Goal: Navigation & Orientation: Find specific page/section

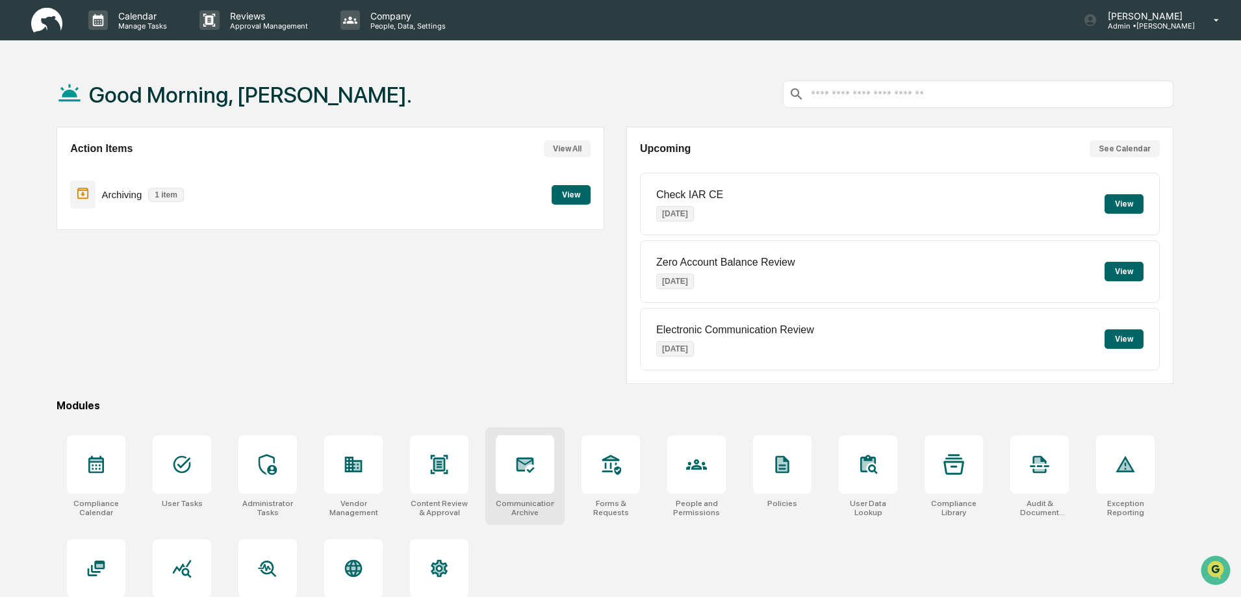
click at [518, 470] on icon at bounding box center [526, 465] width 18 height 16
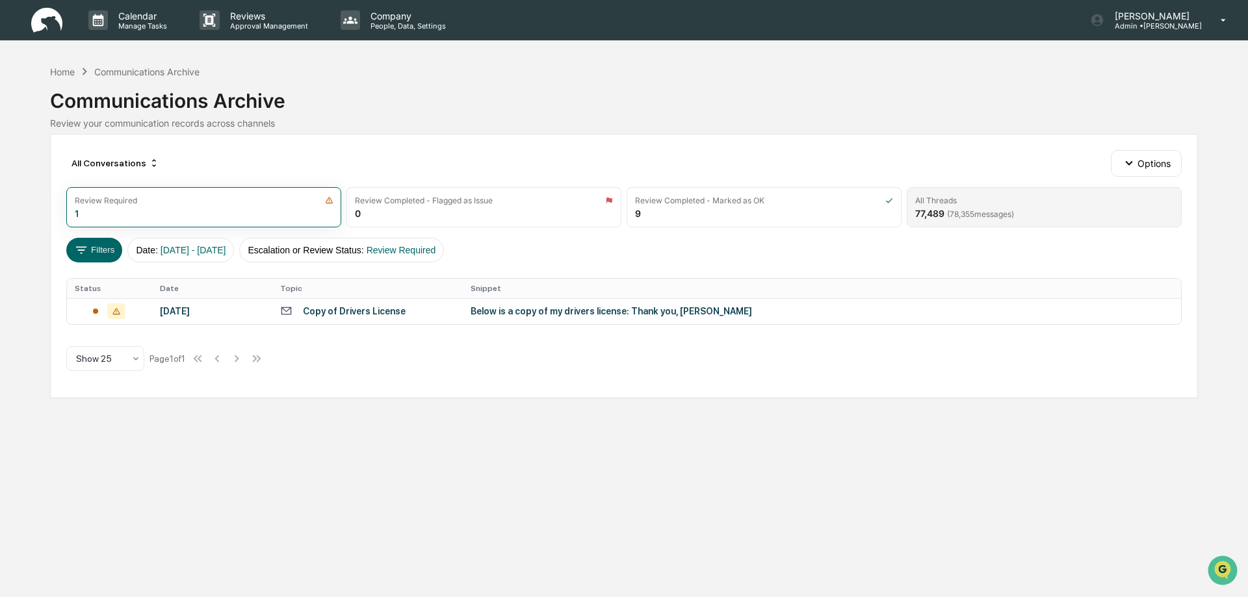
click at [943, 201] on div "All Threads" at bounding box center [936, 201] width 42 height 10
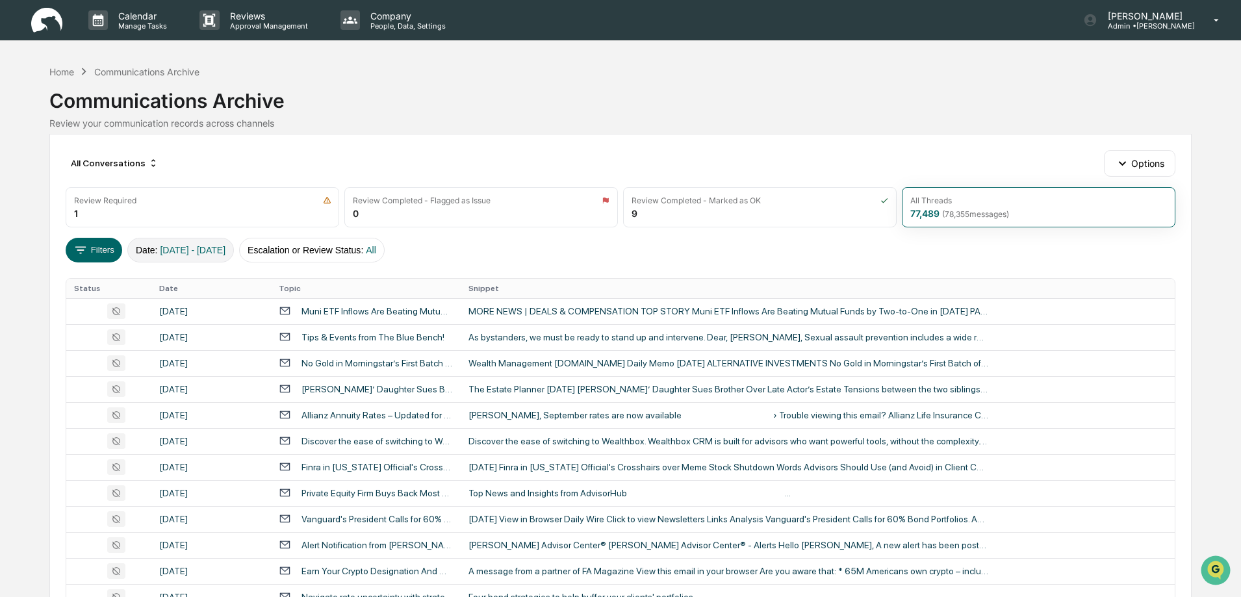
click at [184, 255] on button "Date : [DATE] - [DATE]" at bounding box center [180, 250] width 107 height 25
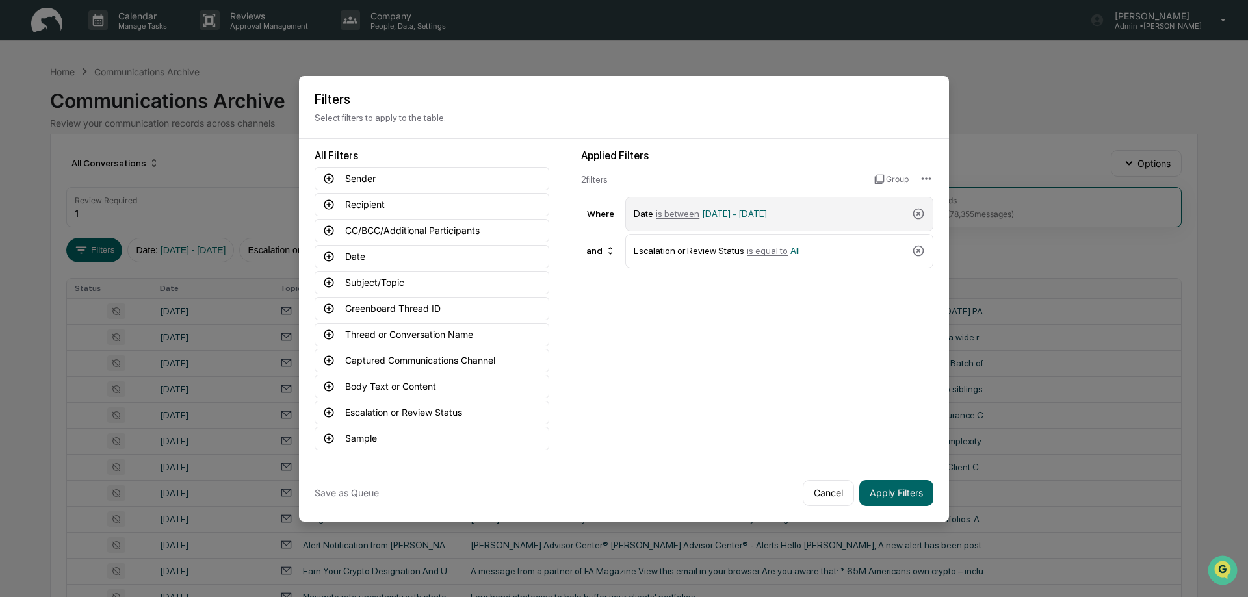
click at [756, 214] on span "[DATE] - [DATE]" at bounding box center [734, 214] width 65 height 10
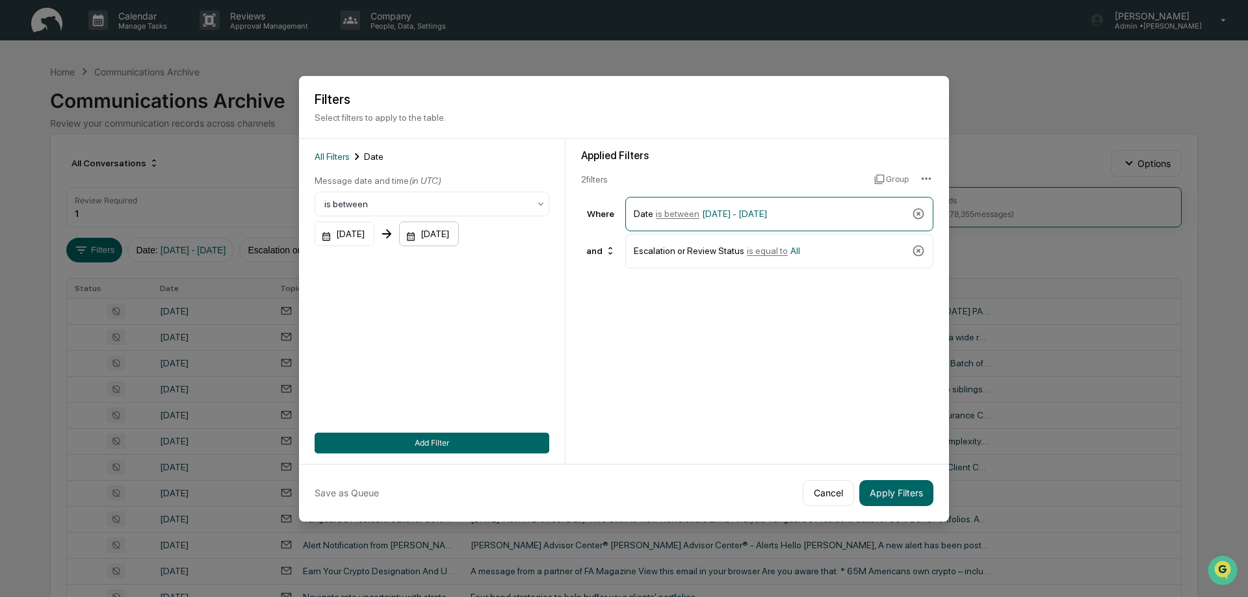
click at [427, 237] on div "[DATE]" at bounding box center [429, 234] width 60 height 25
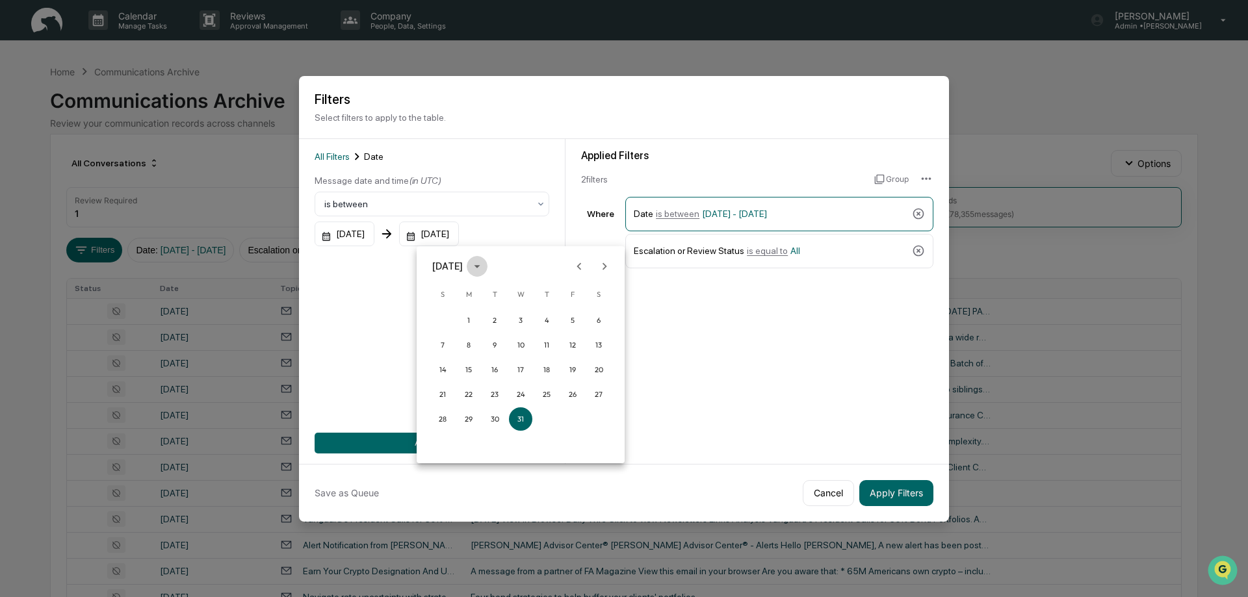
click at [484, 265] on icon "calendar view is open, switch to year view" at bounding box center [477, 266] width 14 height 14
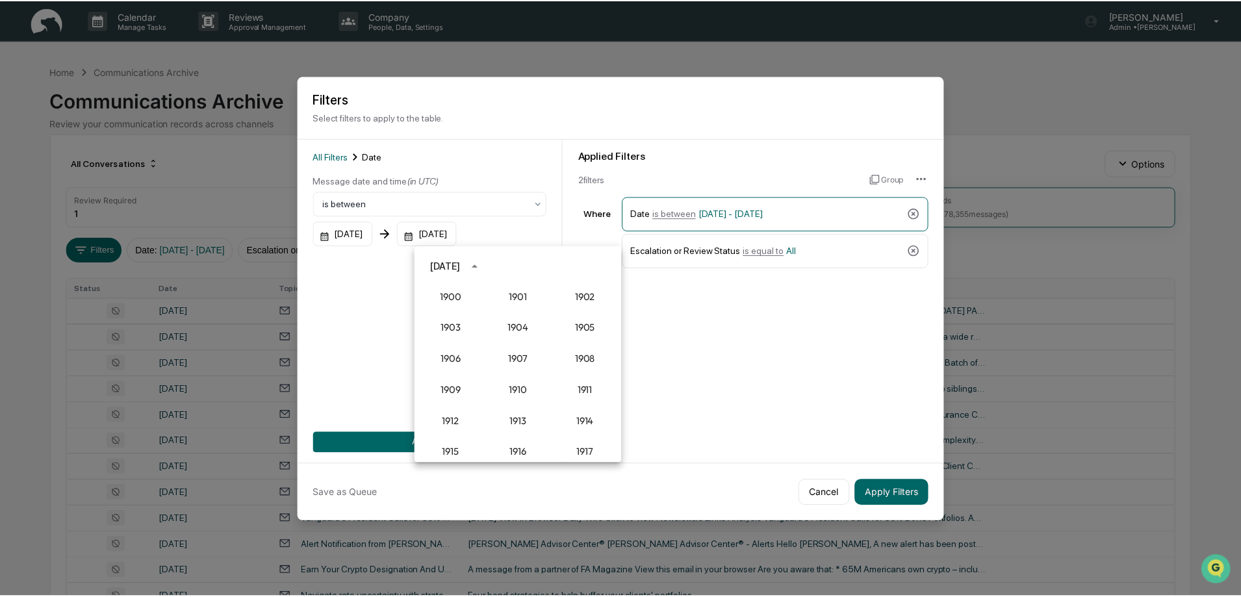
scroll to position [1204, 0]
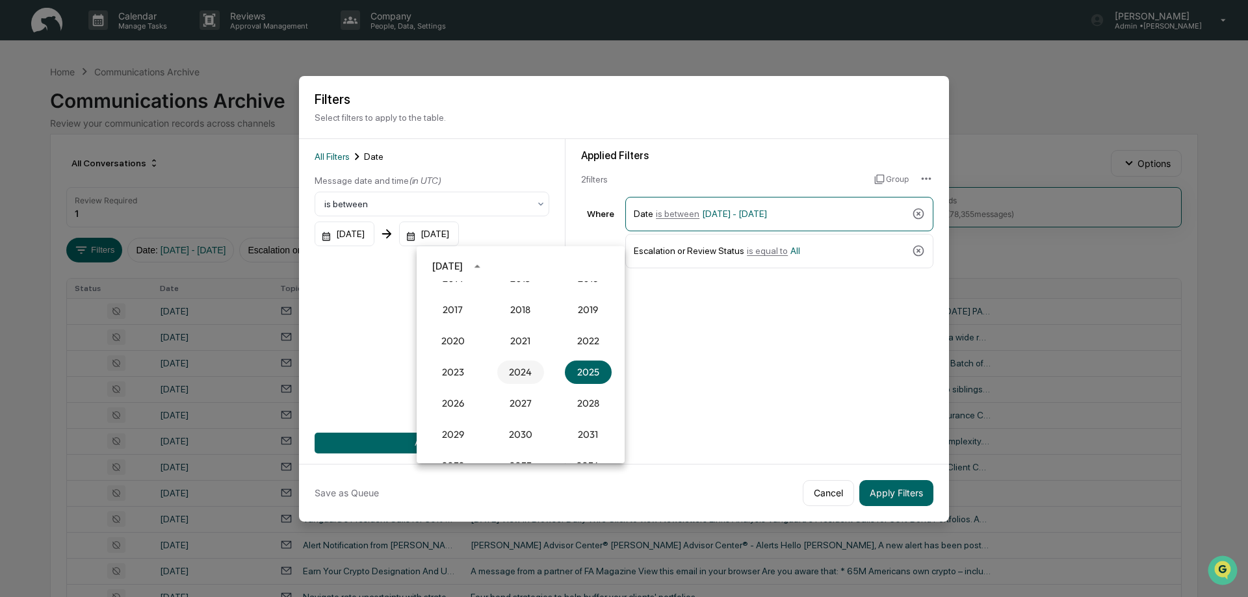
click at [515, 374] on button "2024" at bounding box center [520, 372] width 47 height 23
click at [587, 299] on button "Mar" at bounding box center [588, 298] width 47 height 23
click at [444, 444] on button "31" at bounding box center [442, 443] width 23 height 23
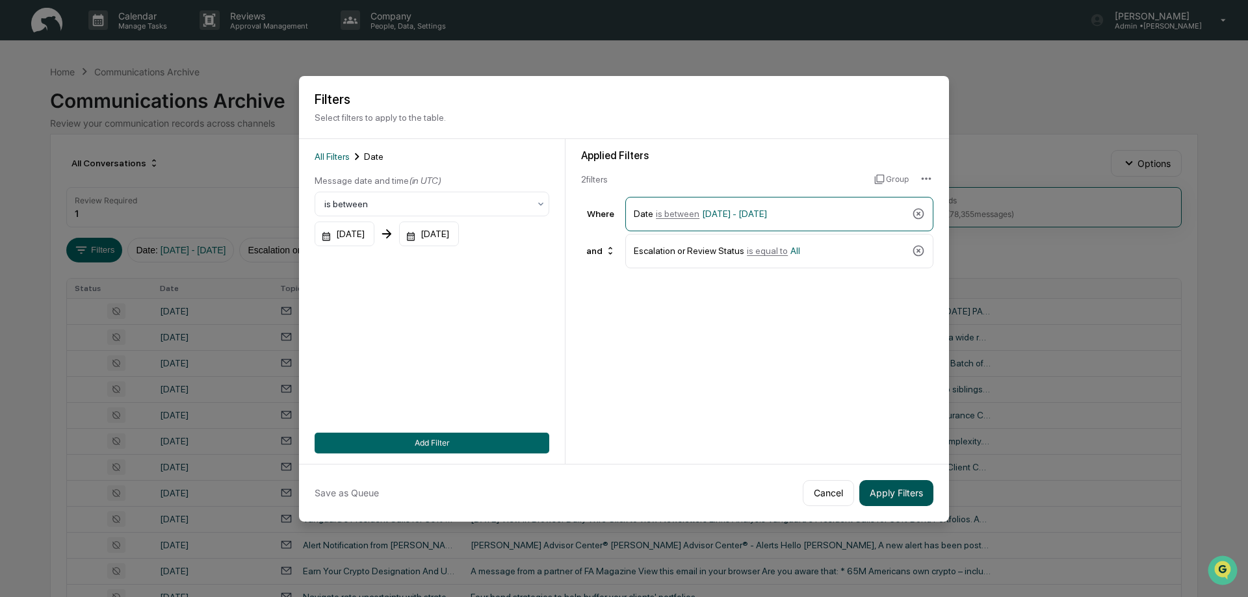
click at [895, 493] on button "Apply Filters" at bounding box center [896, 493] width 74 height 26
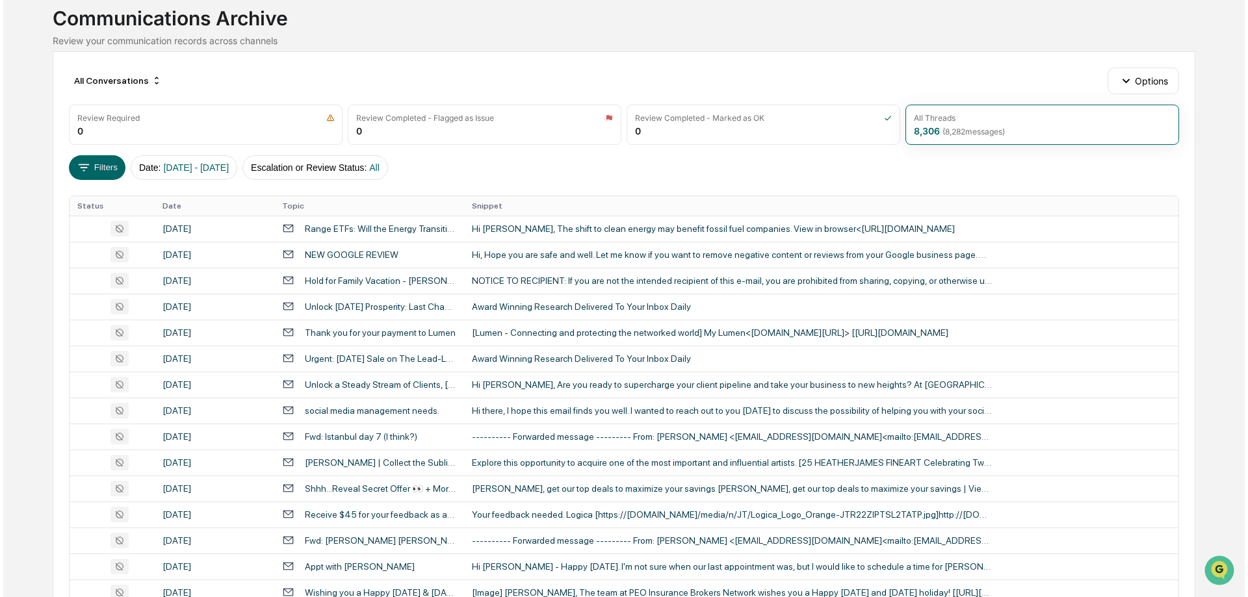
scroll to position [0, 0]
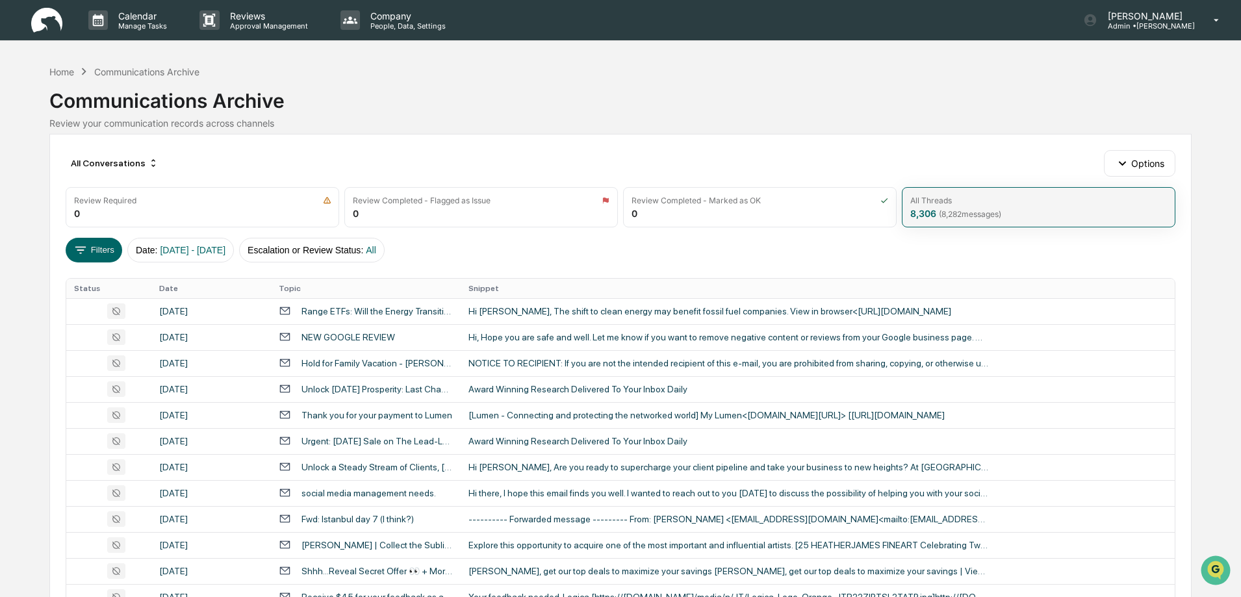
click at [920, 216] on div "8,306 ( 8,282 messages)" at bounding box center [955, 213] width 91 height 11
click at [936, 200] on div "All Threads" at bounding box center [931, 201] width 42 height 10
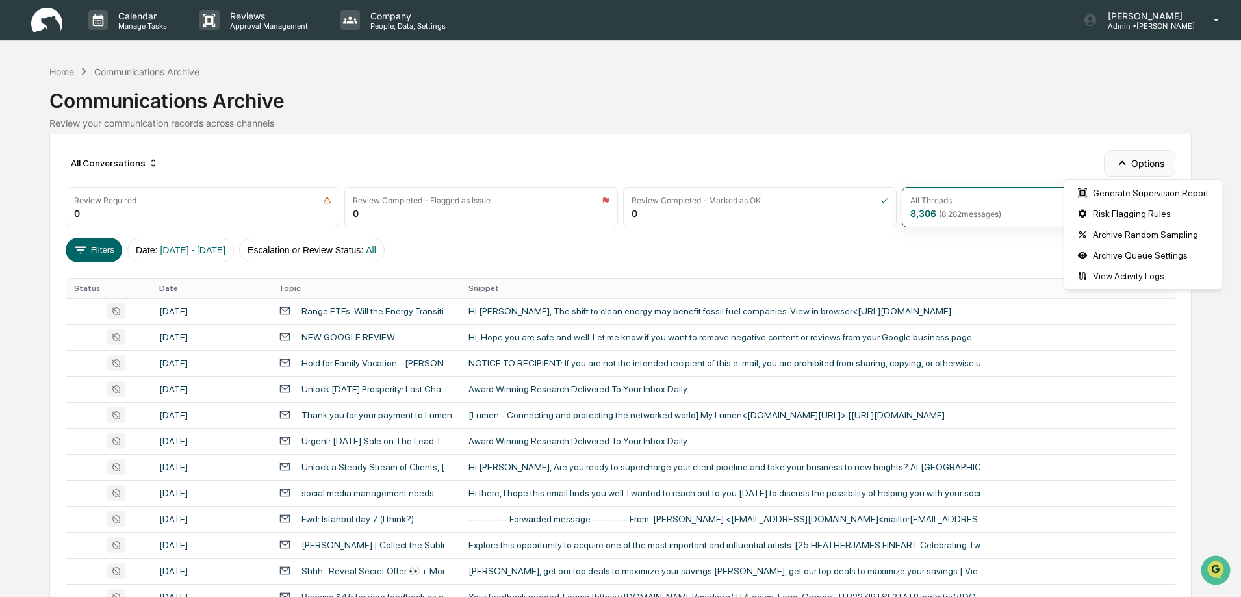
click at [1140, 167] on button "Options" at bounding box center [1139, 163] width 71 height 26
click at [1140, 164] on button "Options" at bounding box center [1139, 163] width 71 height 26
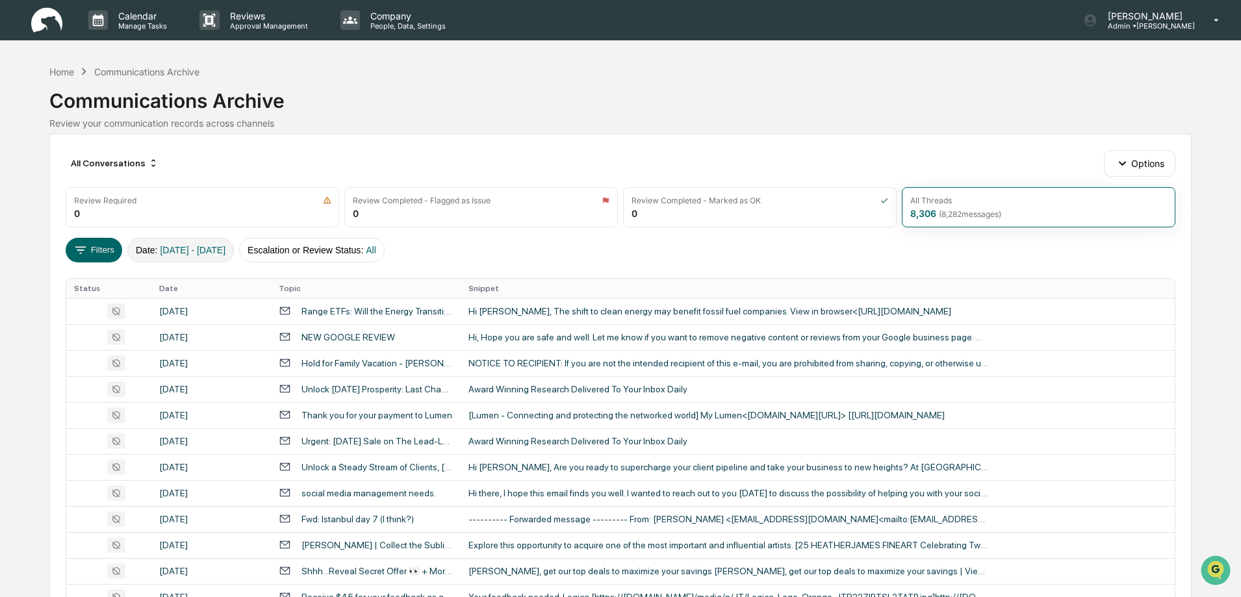
click at [190, 252] on span "[DATE] - [DATE]" at bounding box center [193, 250] width 66 height 10
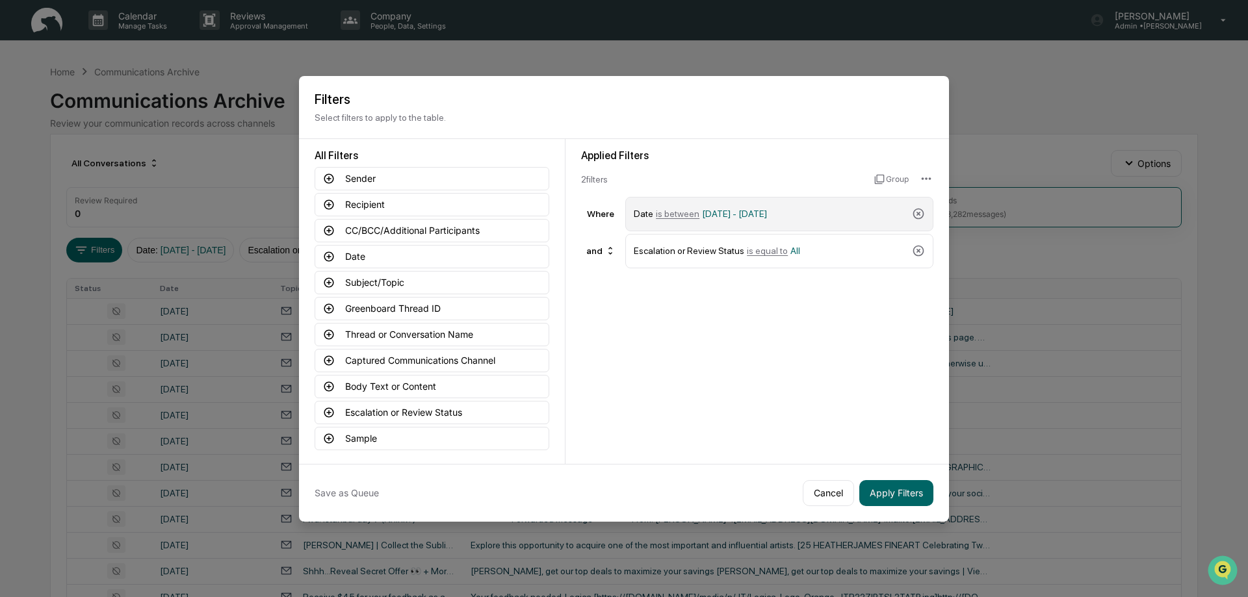
click at [727, 215] on span "[DATE] - [DATE]" at bounding box center [734, 214] width 65 height 10
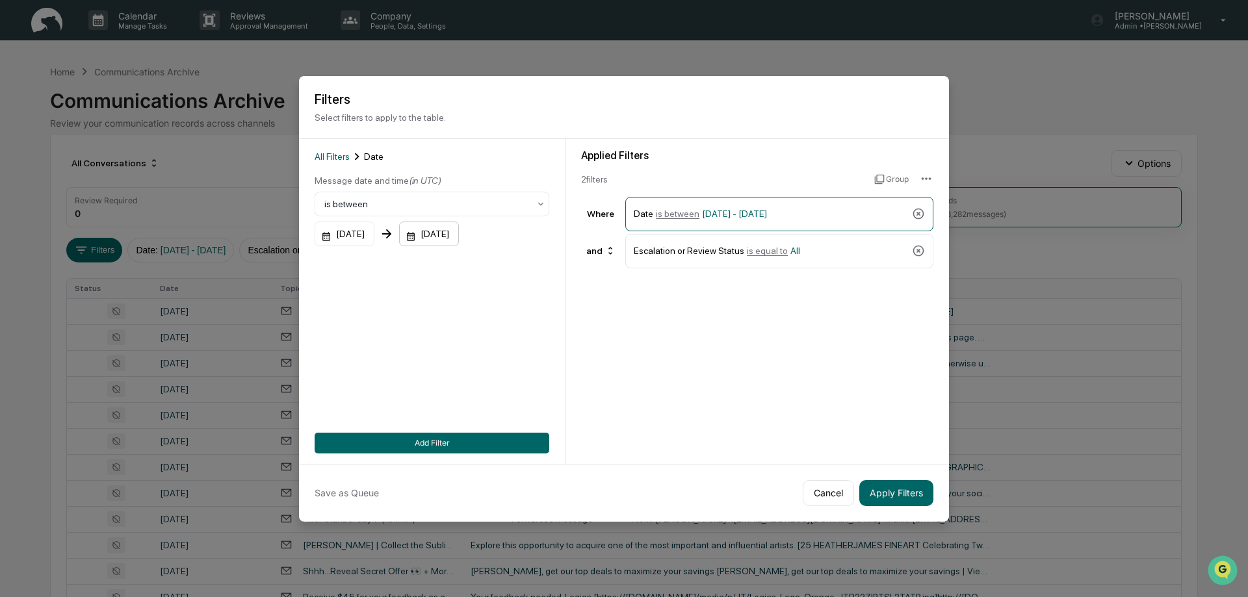
click at [429, 237] on div "[DATE]" at bounding box center [429, 234] width 60 height 25
click at [480, 267] on icon "calendar view is open, switch to year view" at bounding box center [477, 266] width 6 height 3
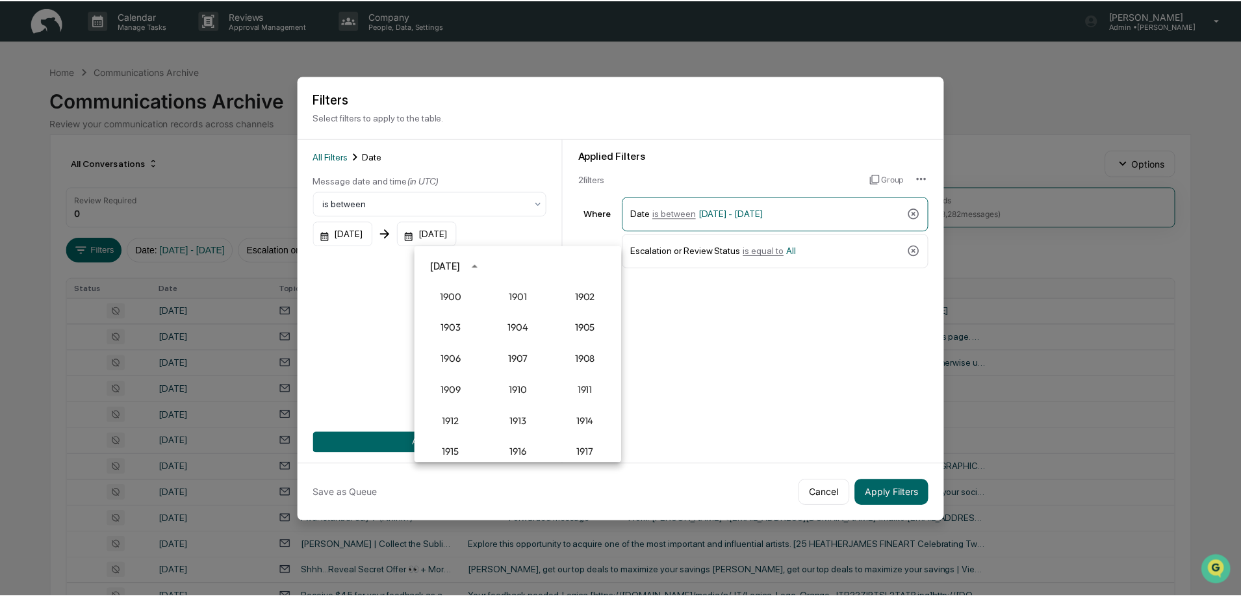
scroll to position [1204, 0]
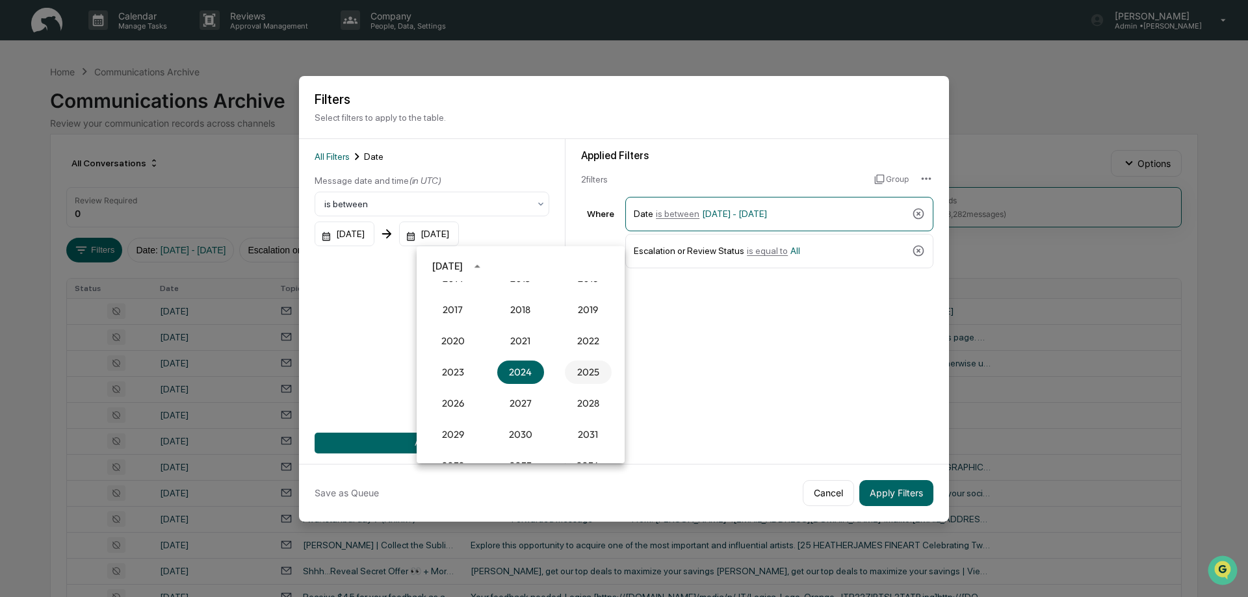
click at [578, 374] on button "2025" at bounding box center [588, 372] width 47 height 23
click at [584, 367] on button "Sep" at bounding box center [588, 365] width 47 height 23
click at [571, 318] on button "5" at bounding box center [572, 320] width 23 height 23
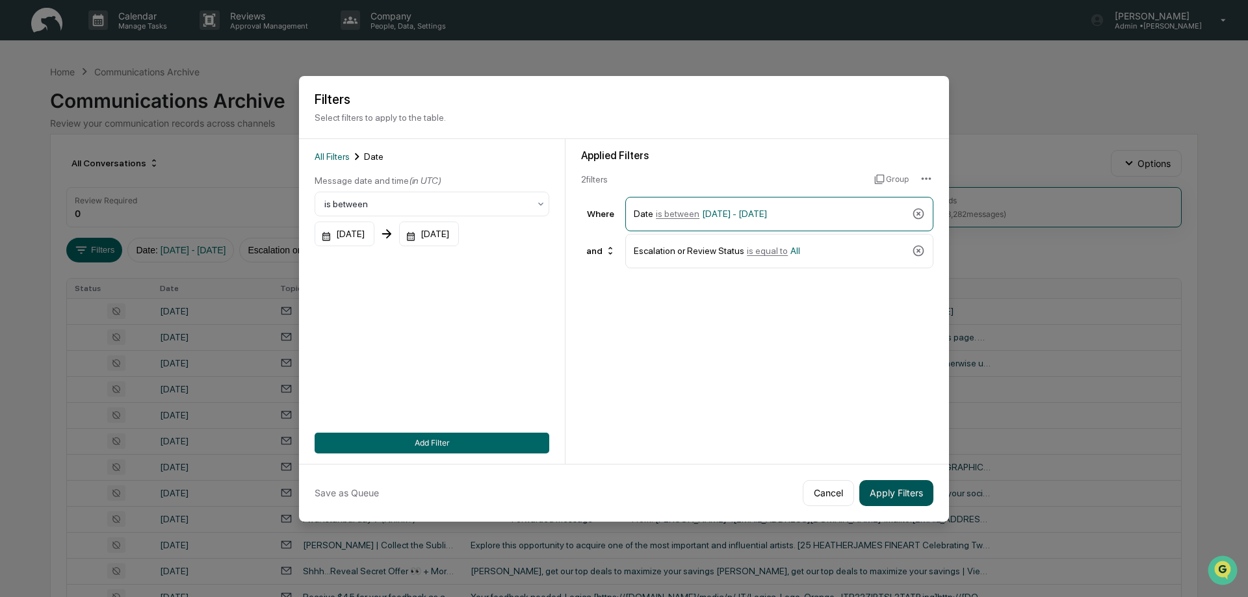
click at [901, 489] on button "Apply Filters" at bounding box center [896, 493] width 74 height 26
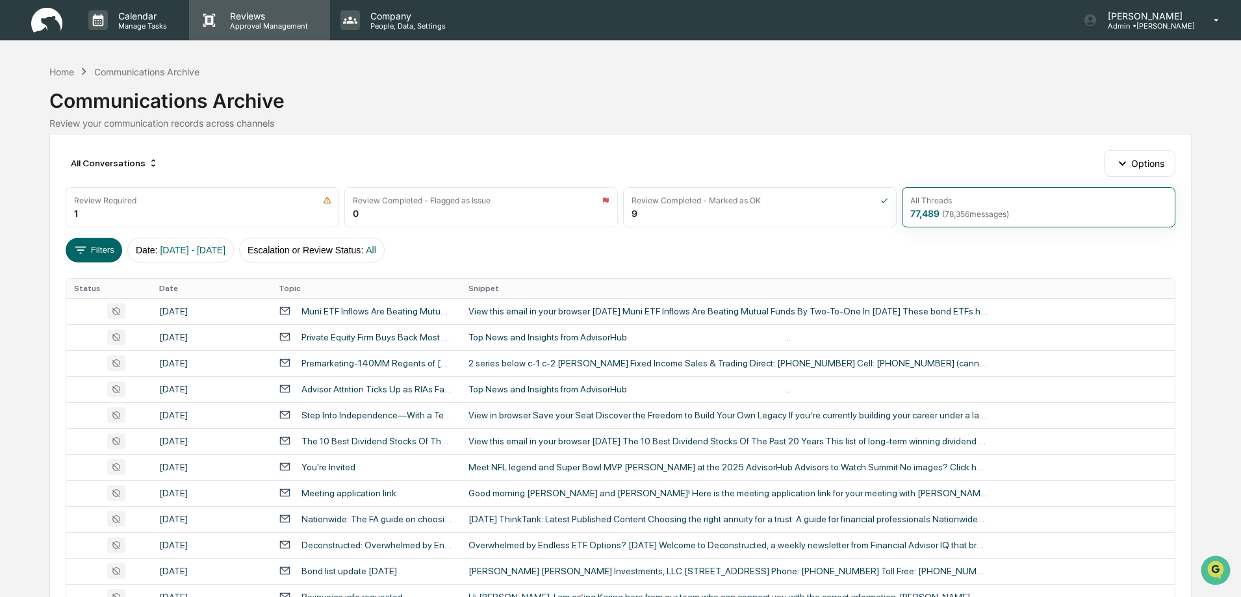
click at [256, 22] on p "Approval Management" at bounding box center [267, 25] width 95 height 9
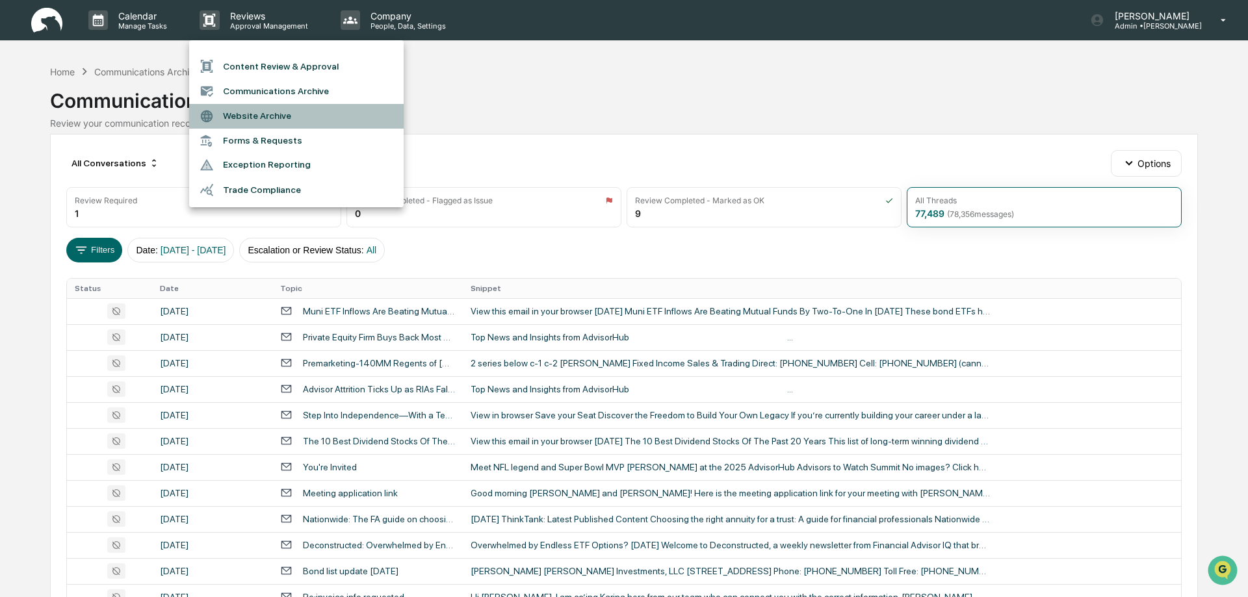
click at [264, 114] on li "Website Archive" at bounding box center [296, 116] width 214 height 25
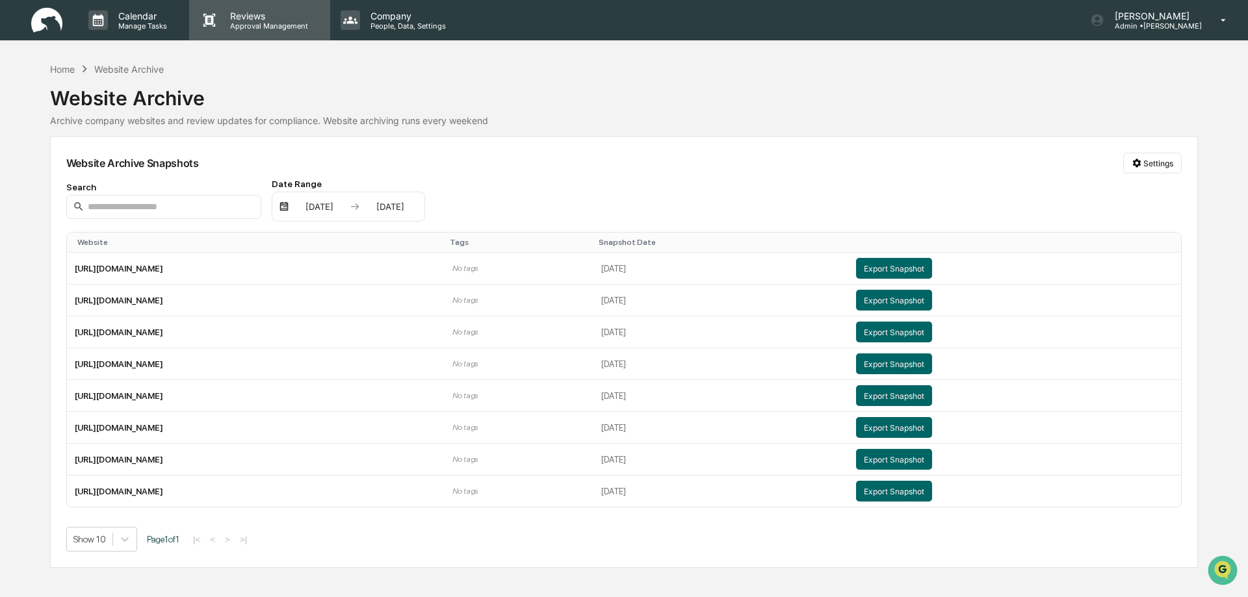
click at [243, 25] on p "Approval Management" at bounding box center [267, 25] width 95 height 9
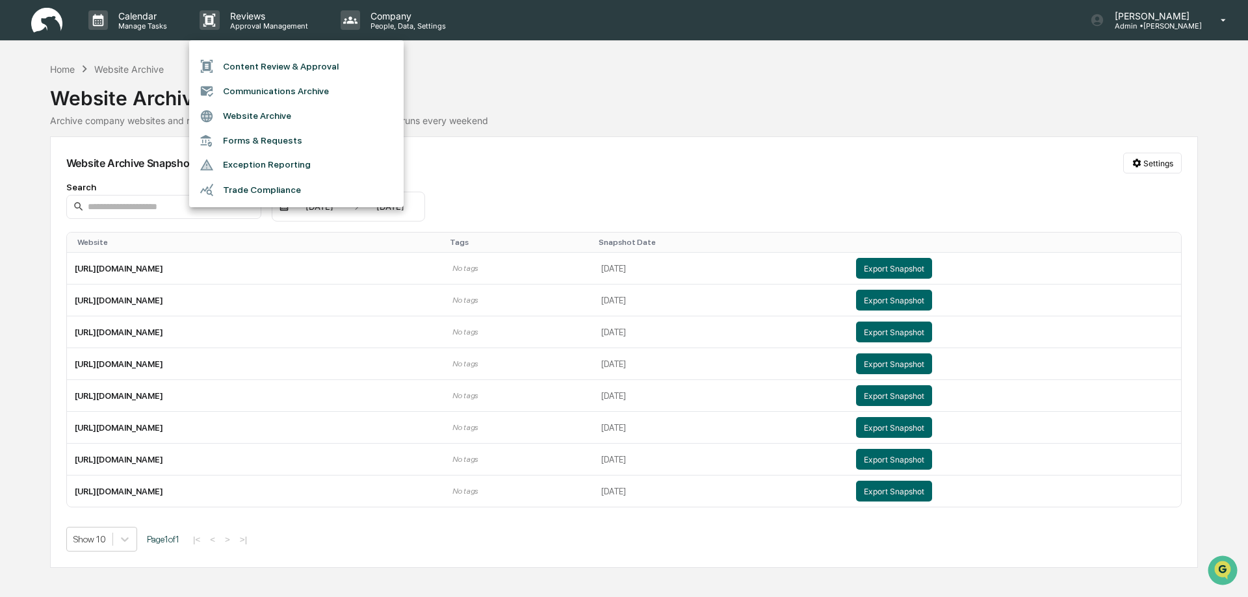
click at [232, 190] on li "Trade Compliance" at bounding box center [296, 189] width 214 height 25
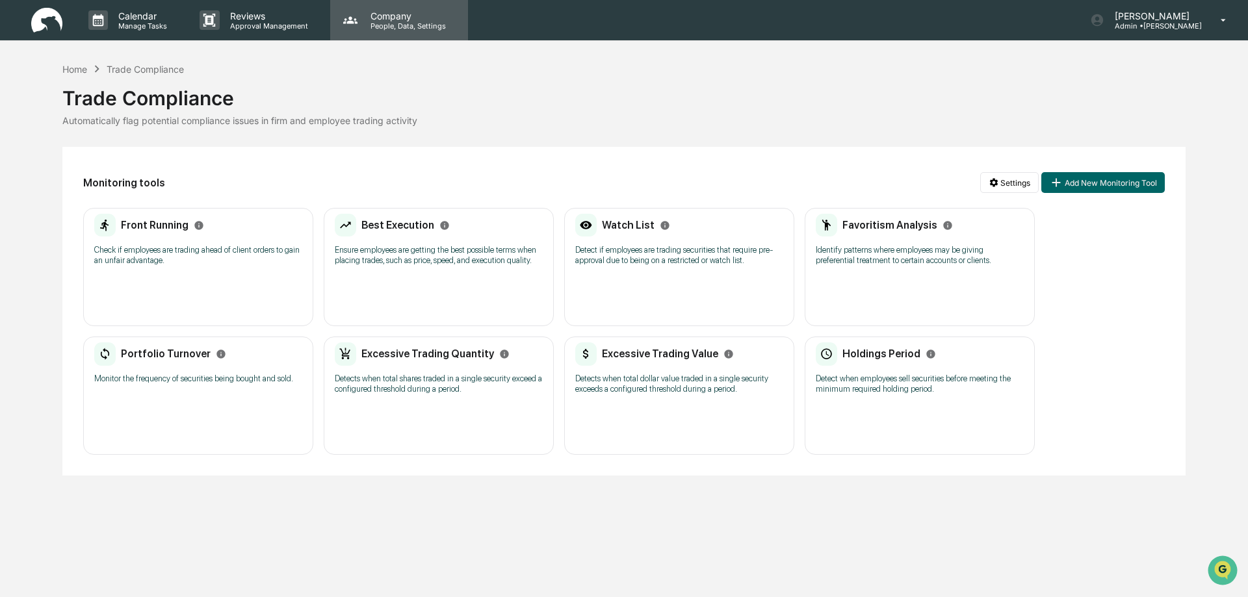
click at [393, 16] on p "Company" at bounding box center [406, 15] width 92 height 11
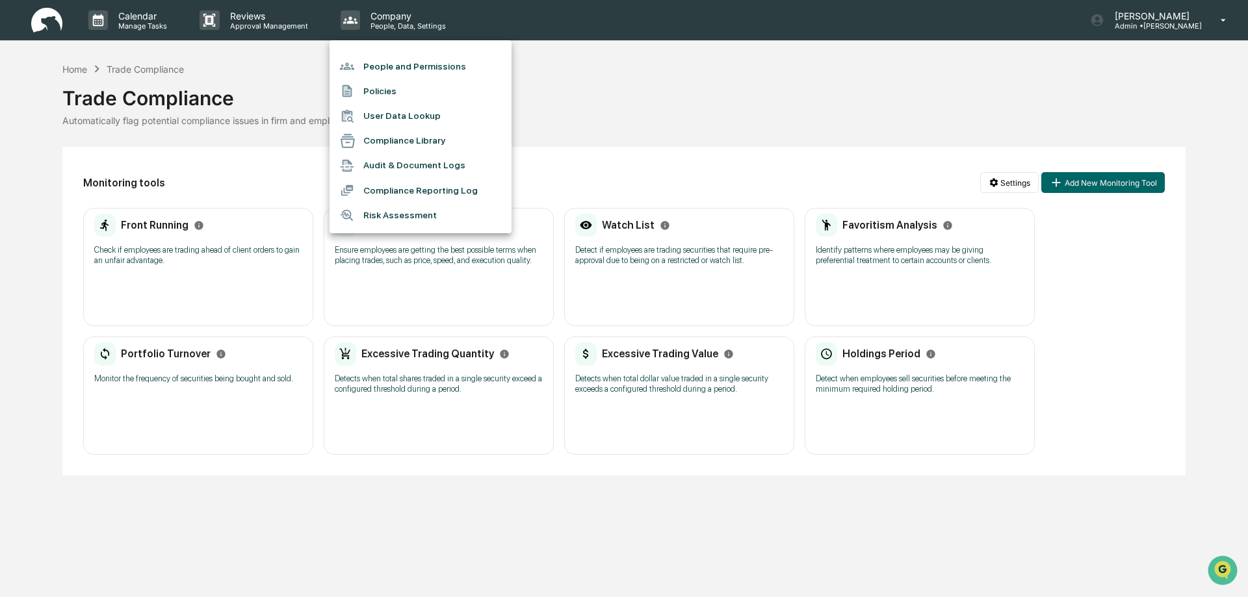
click at [403, 166] on li "Audit & Document Logs" at bounding box center [420, 165] width 182 height 25
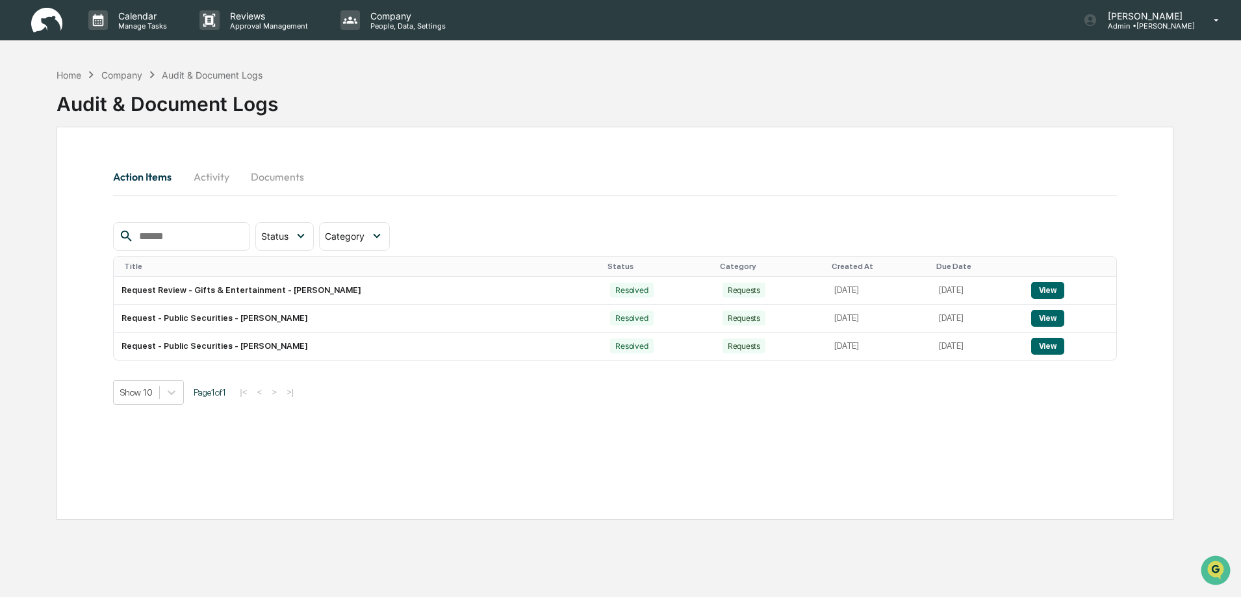
click at [220, 178] on button "Activity" at bounding box center [211, 176] width 58 height 31
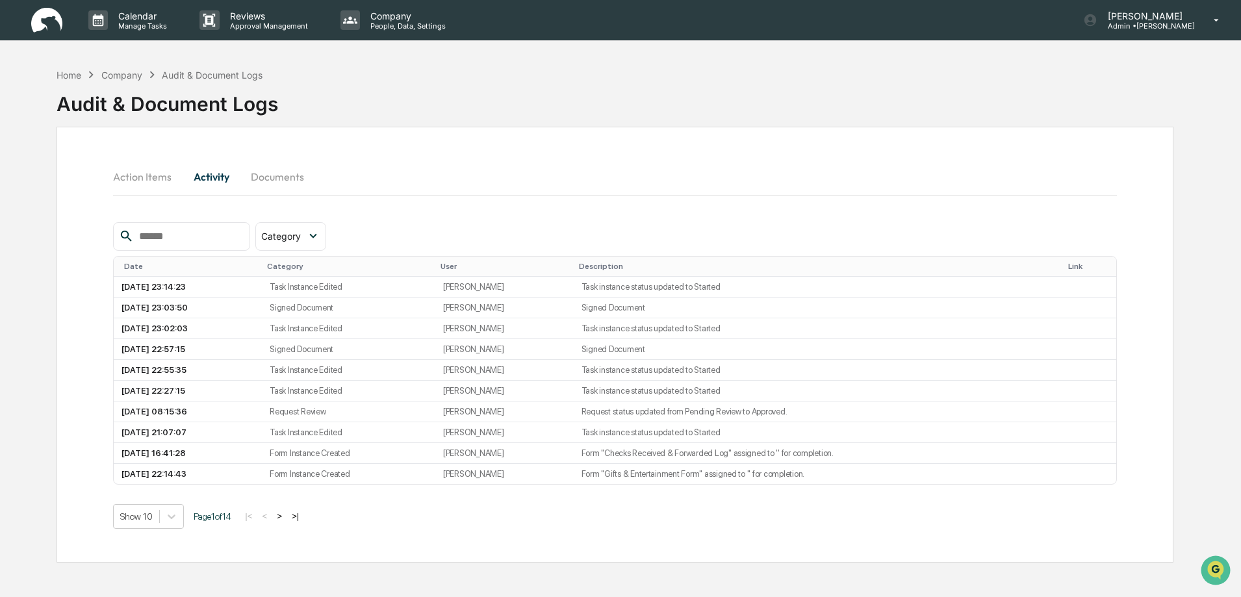
click at [270, 177] on button "Documents" at bounding box center [277, 176] width 74 height 31
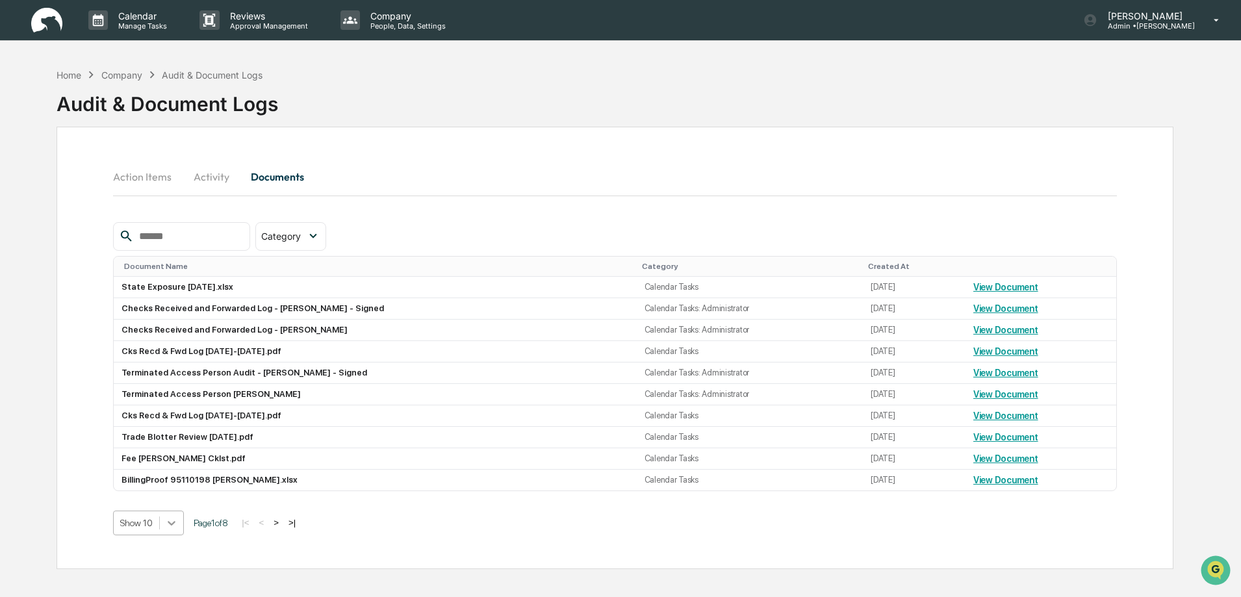
scroll to position [58, 0]
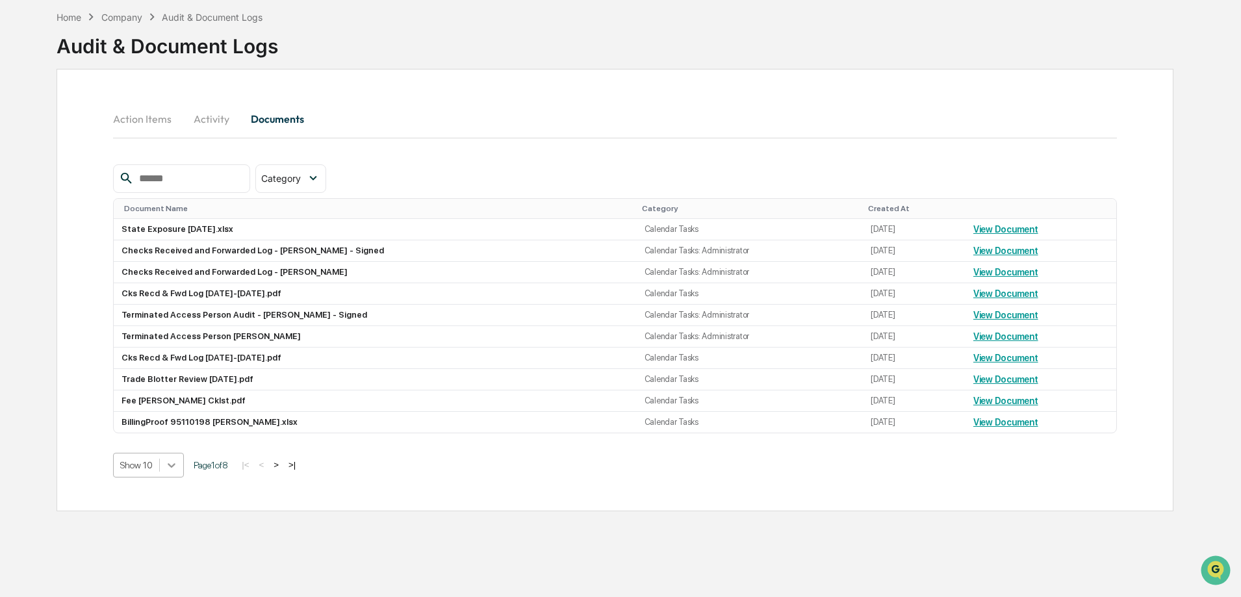
click at [174, 525] on body "Calendar Manage Tasks Reviews Approval Management Company People, Data, Setting…" at bounding box center [620, 271] width 1241 height 659
click at [161, 558] on div "Show 50" at bounding box center [148, 558] width 71 height 21
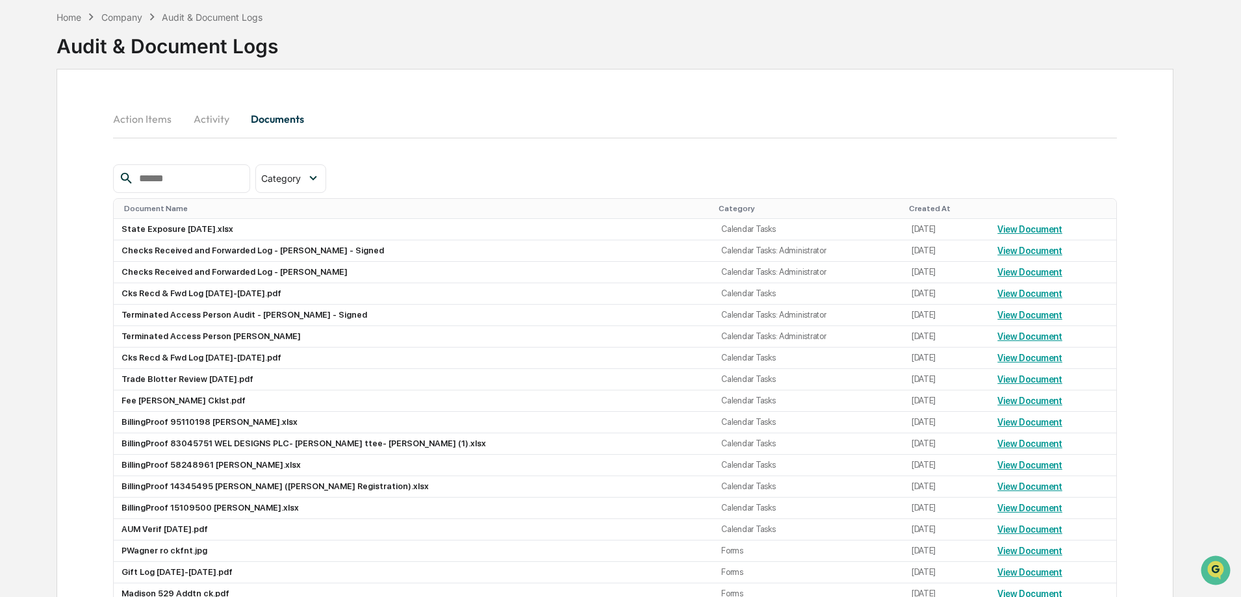
scroll to position [0, 0]
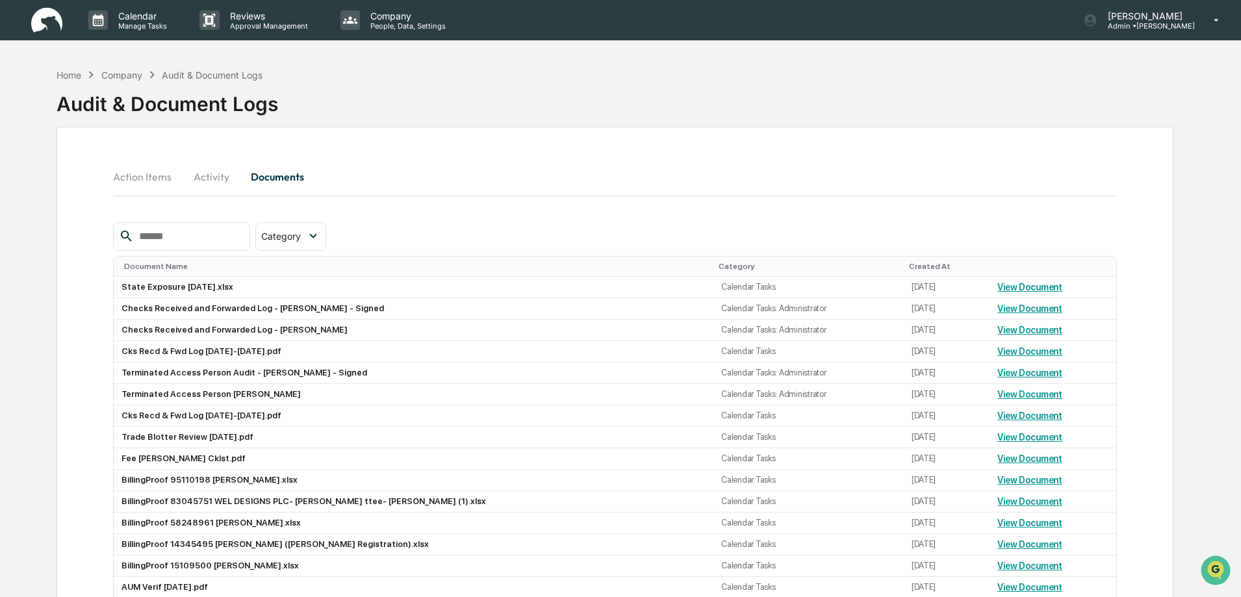
click at [131, 81] on div "Home Company Audit & Document Logs Audit & Document Logs" at bounding box center [168, 94] width 222 height 53
click at [112, 76] on div "Company" at bounding box center [121, 75] width 41 height 11
click at [138, 16] on p "Calendar" at bounding box center [141, 15] width 66 height 11
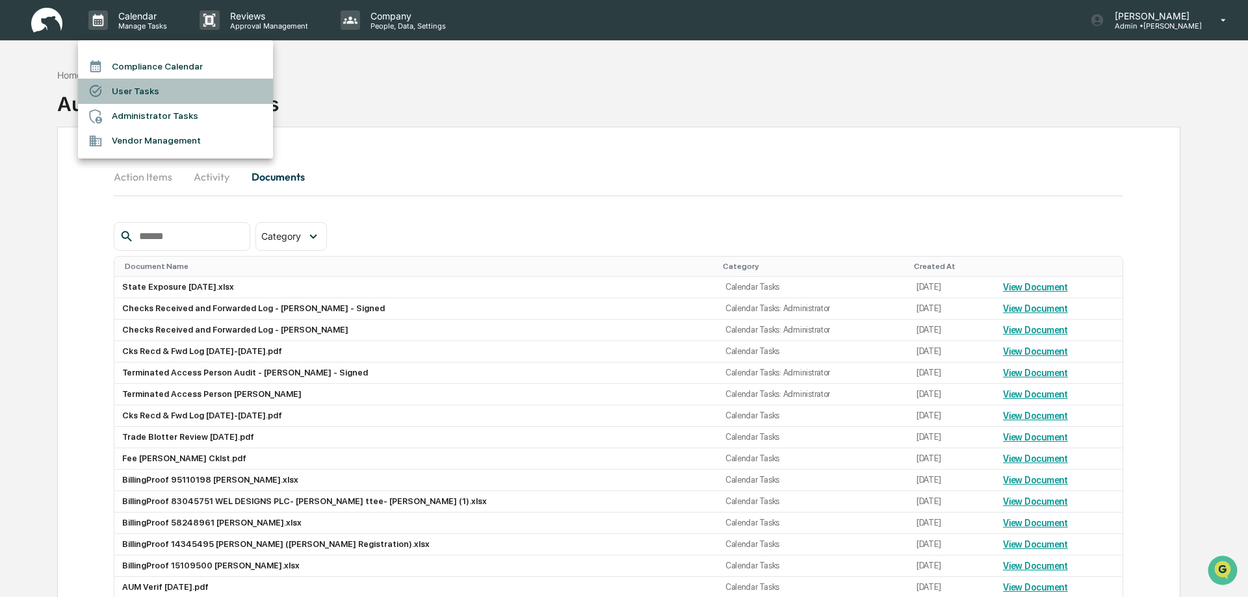
click at [144, 90] on li "User Tasks" at bounding box center [175, 91] width 195 height 25
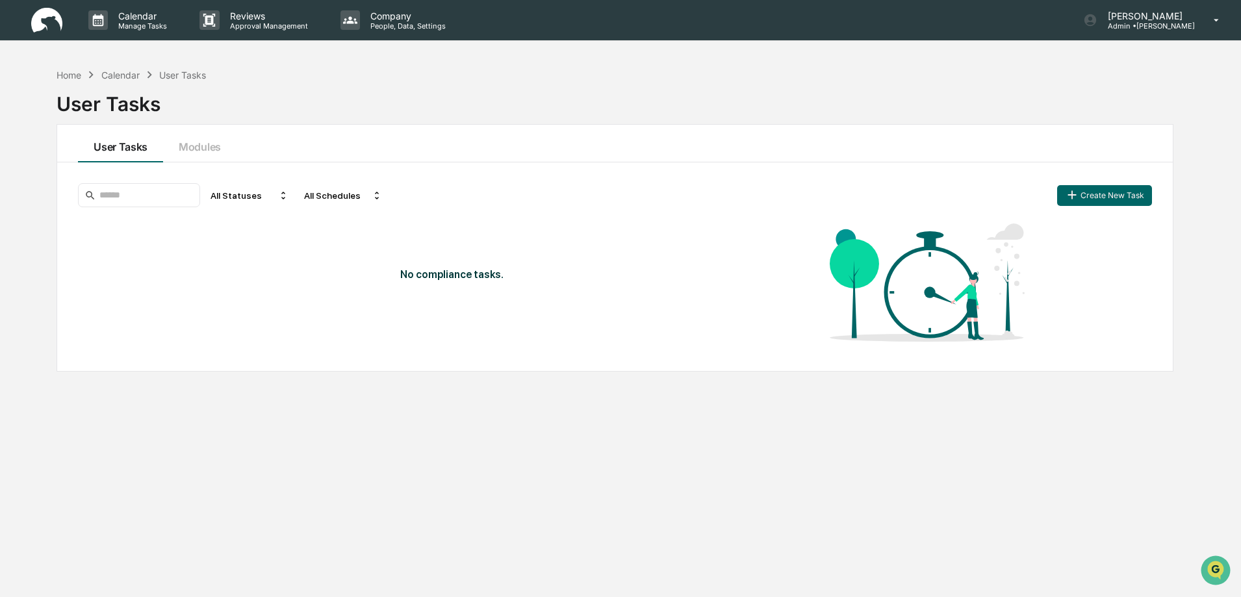
click at [120, 74] on div "Calendar" at bounding box center [120, 75] width 38 height 11
click at [129, 18] on p "Calendar" at bounding box center [141, 15] width 66 height 11
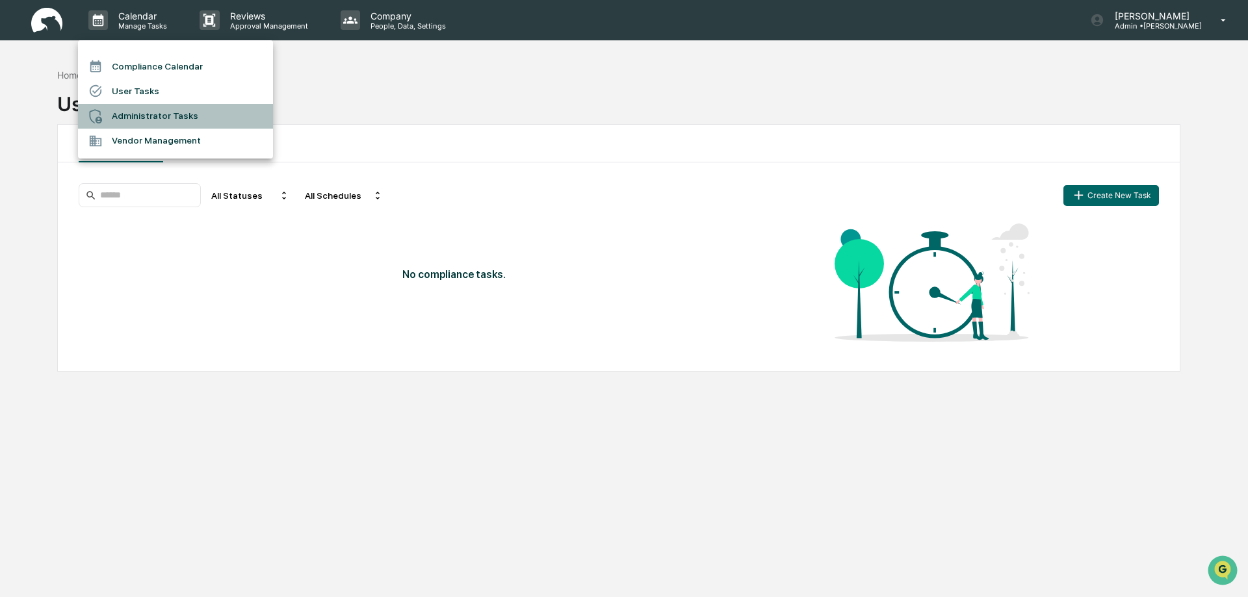
click at [132, 117] on li "Administrator Tasks" at bounding box center [175, 116] width 195 height 25
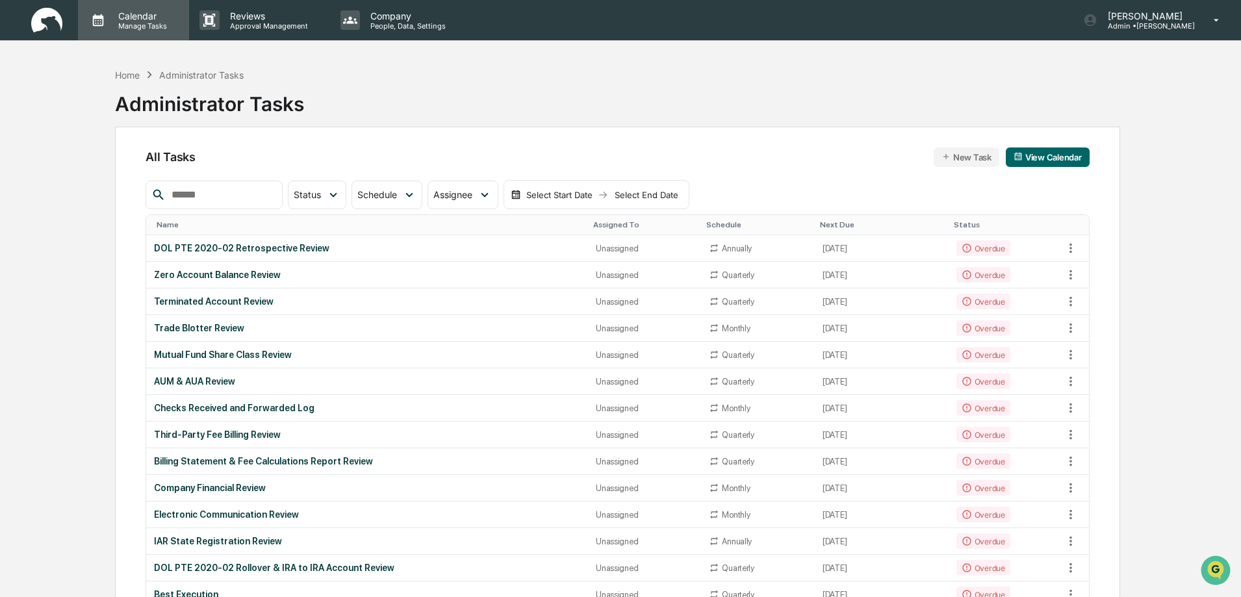
click at [131, 17] on p "Calendar" at bounding box center [141, 15] width 66 height 11
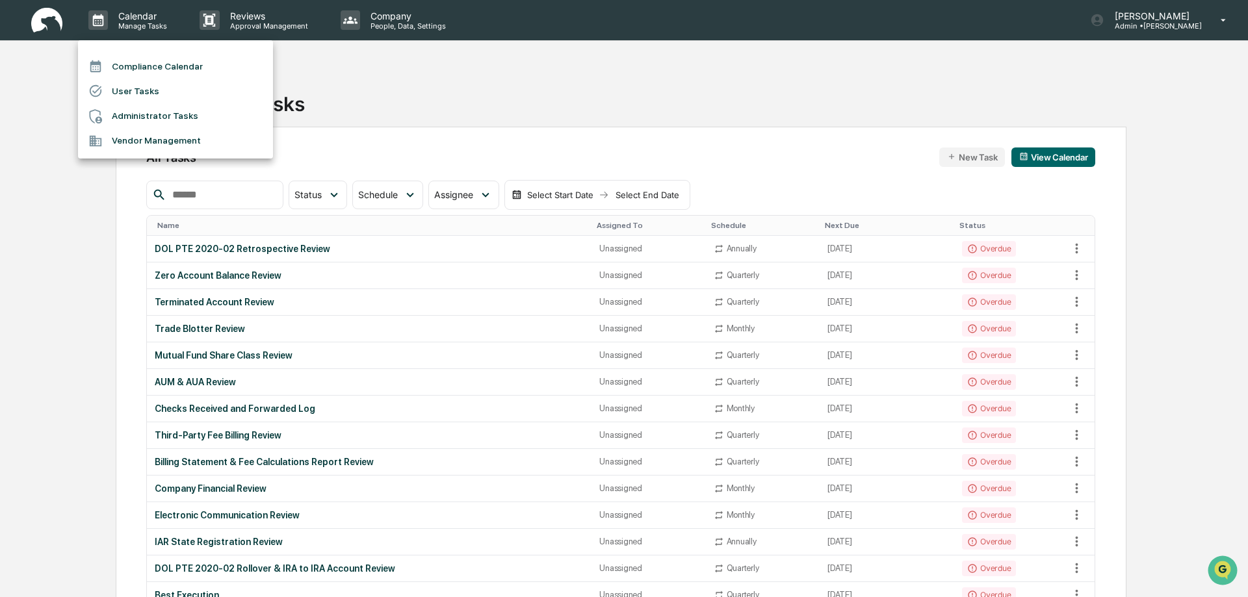
click at [138, 71] on li "Compliance Calendar" at bounding box center [175, 66] width 195 height 25
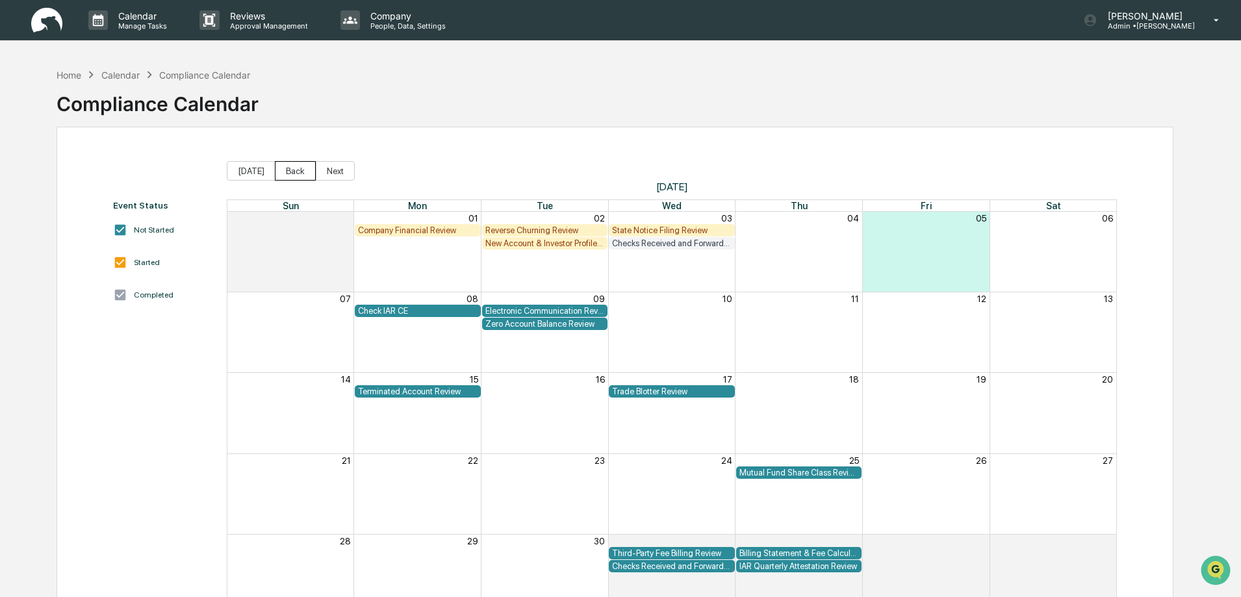
click at [286, 172] on button "Back" at bounding box center [295, 170] width 41 height 19
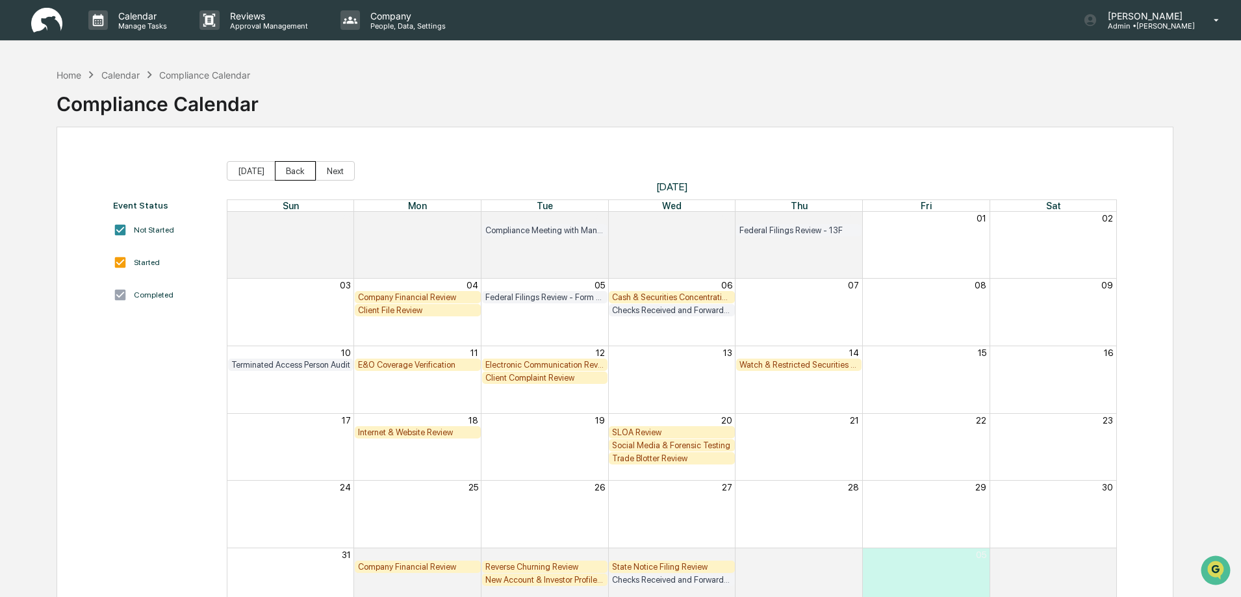
click at [286, 172] on button "Back" at bounding box center [295, 170] width 41 height 19
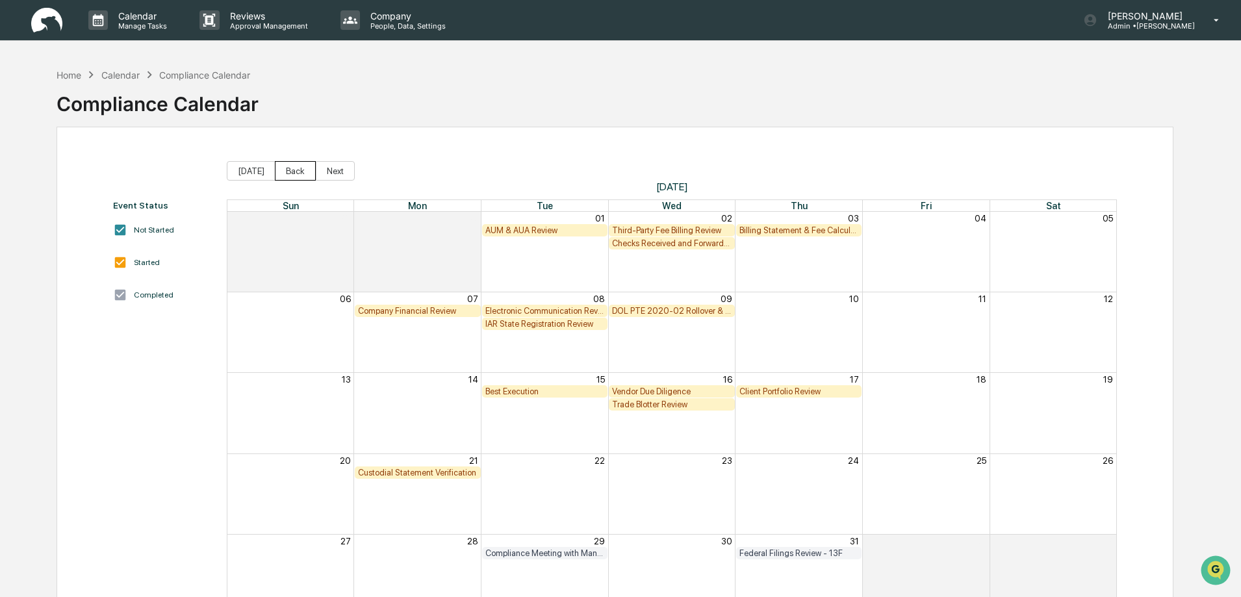
click at [286, 172] on button "Back" at bounding box center [295, 170] width 41 height 19
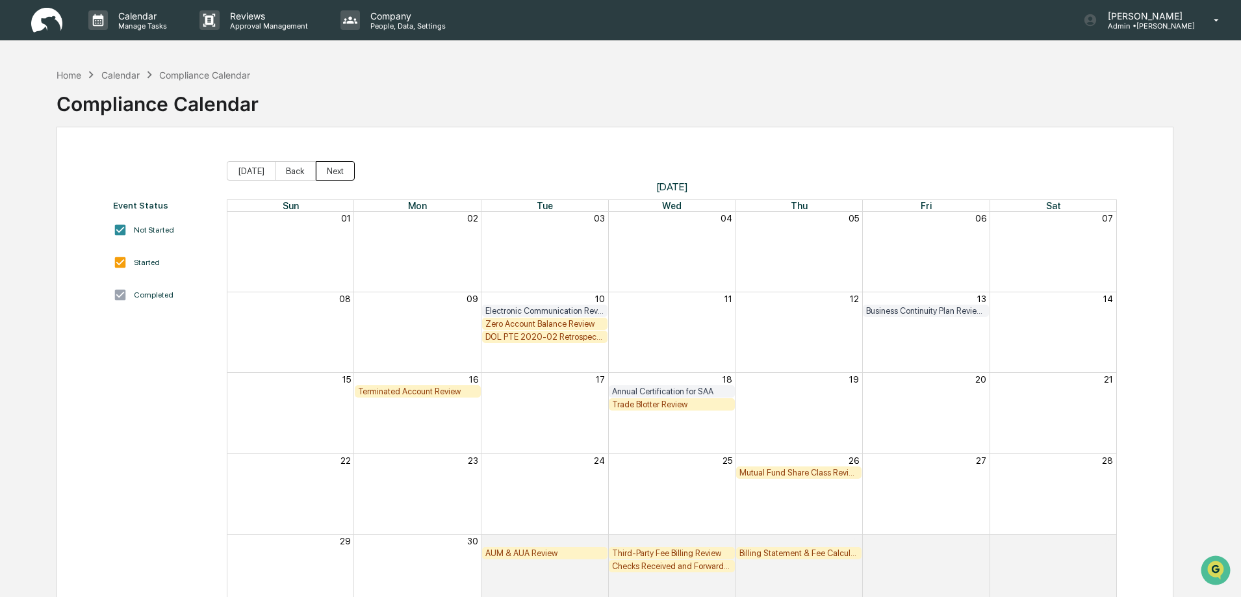
click at [333, 168] on button "Next" at bounding box center [335, 170] width 39 height 19
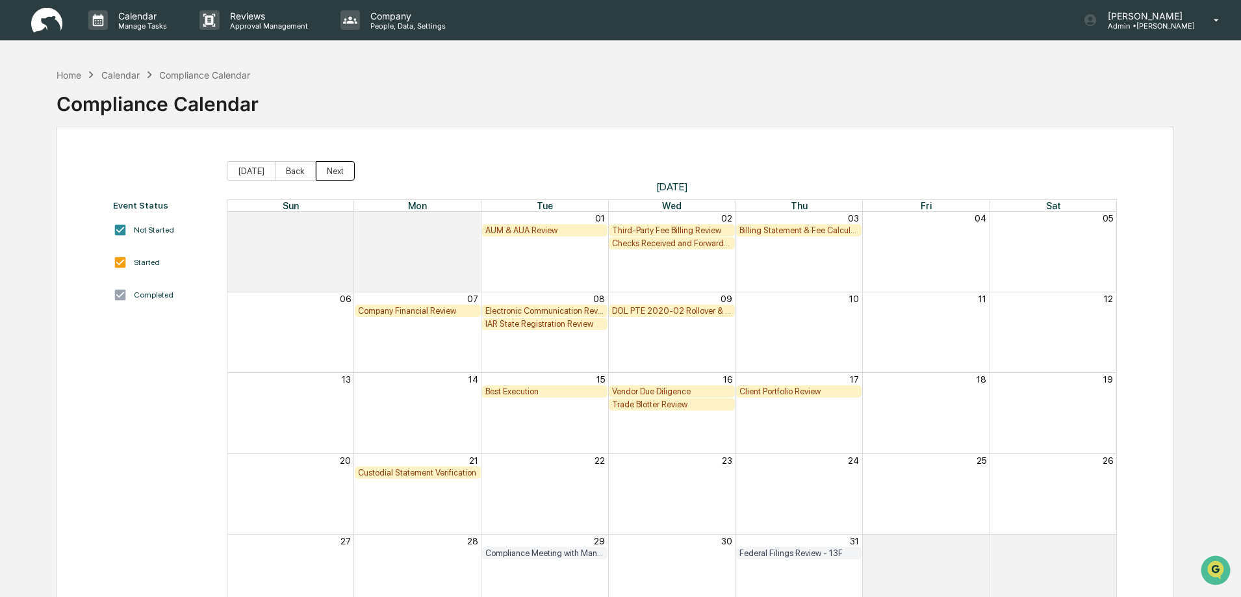
click at [333, 167] on button "Next" at bounding box center [335, 170] width 39 height 19
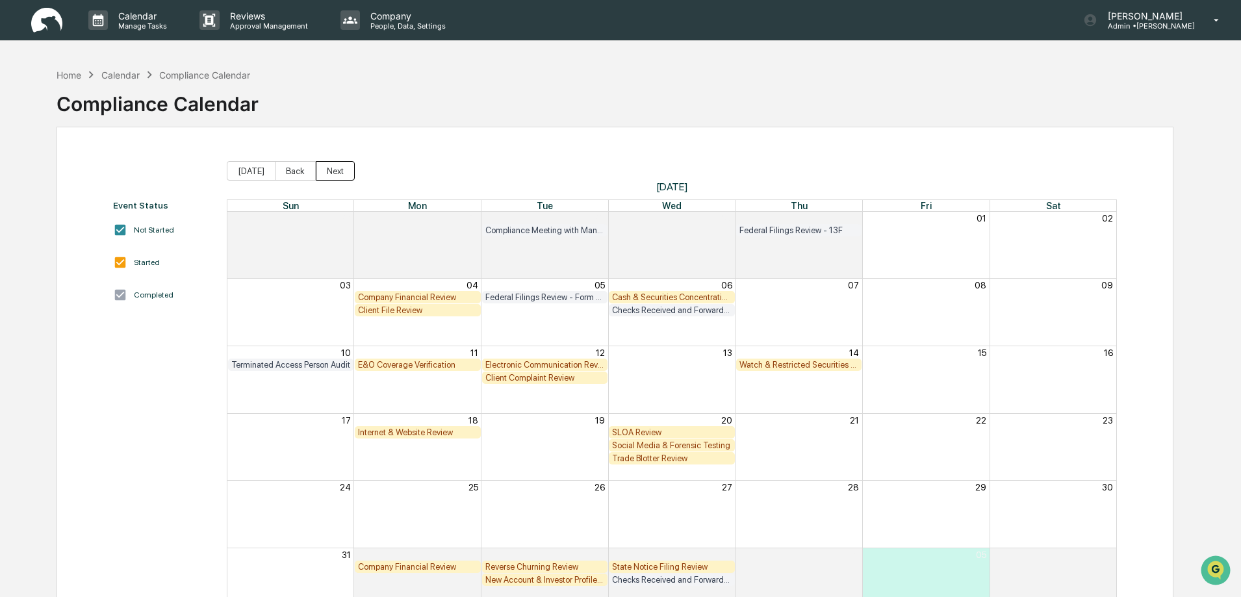
click at [333, 168] on button "Next" at bounding box center [335, 170] width 39 height 19
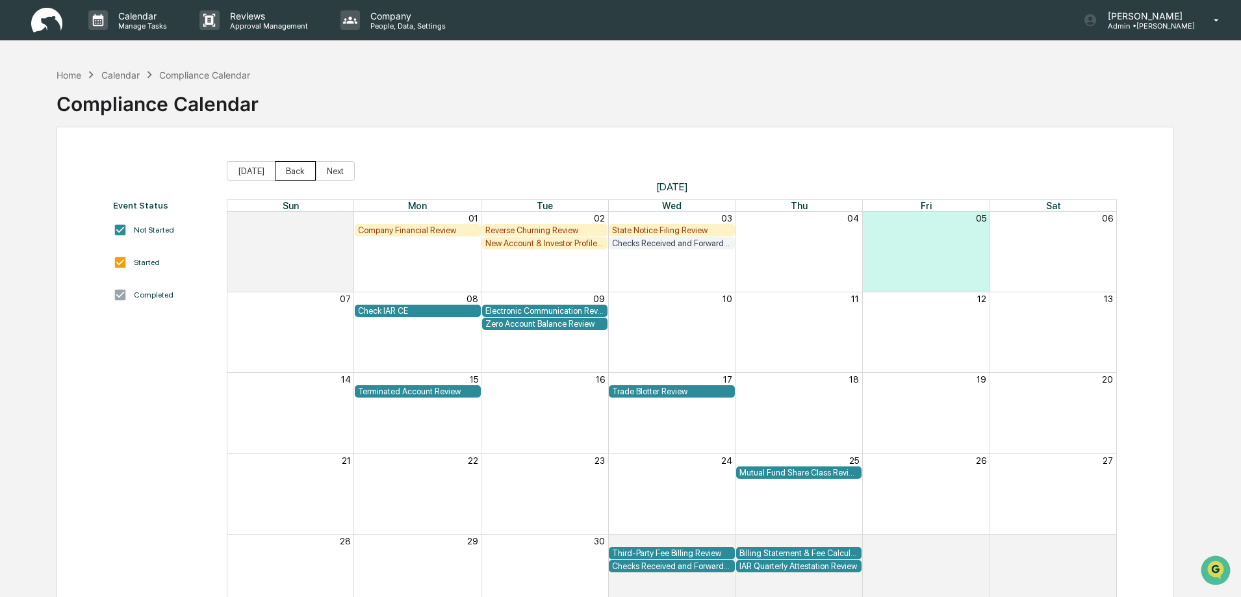
click at [301, 172] on button "Back" at bounding box center [295, 170] width 41 height 19
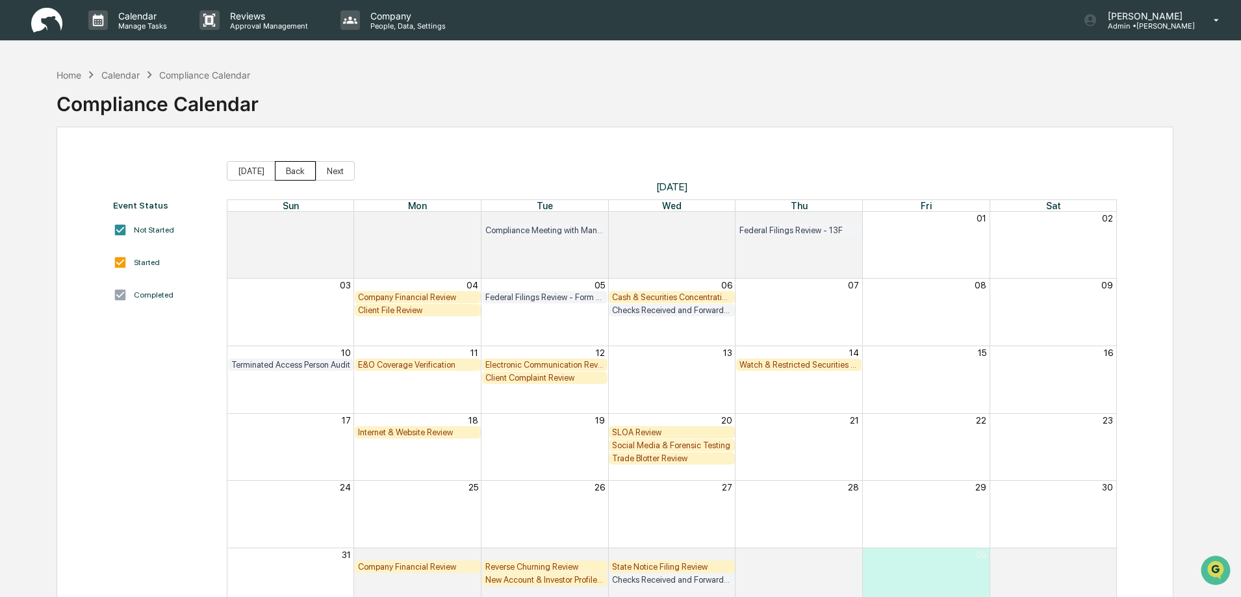
click at [298, 170] on button "Back" at bounding box center [295, 170] width 41 height 19
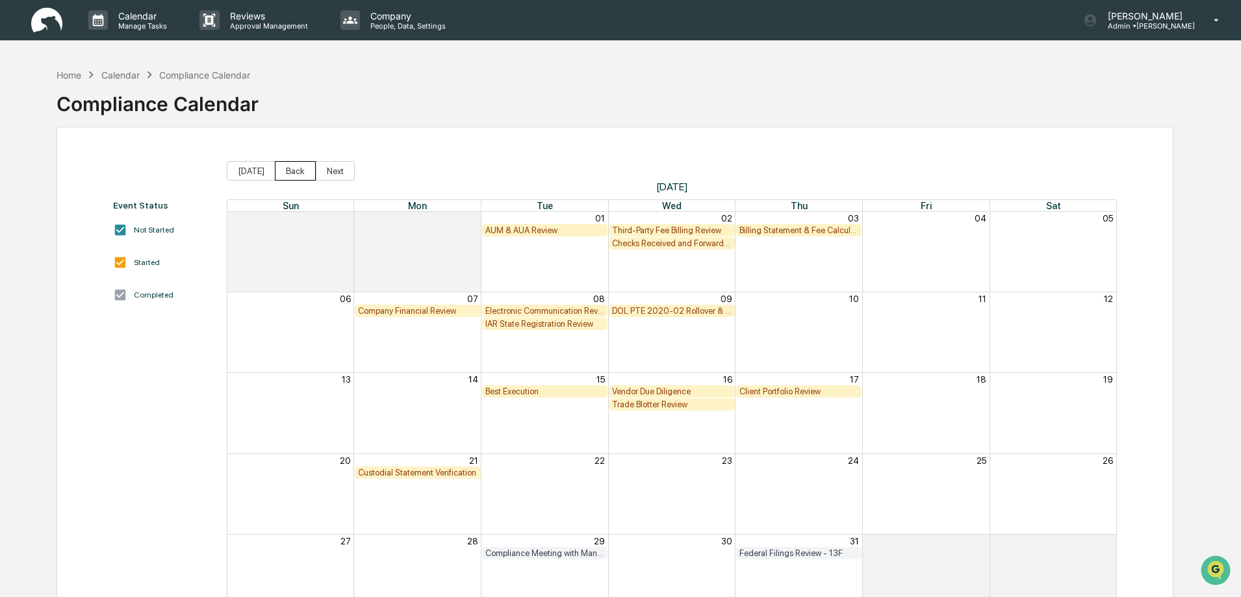
click at [298, 170] on button "Back" at bounding box center [295, 170] width 41 height 19
